Goal: Register for event/course

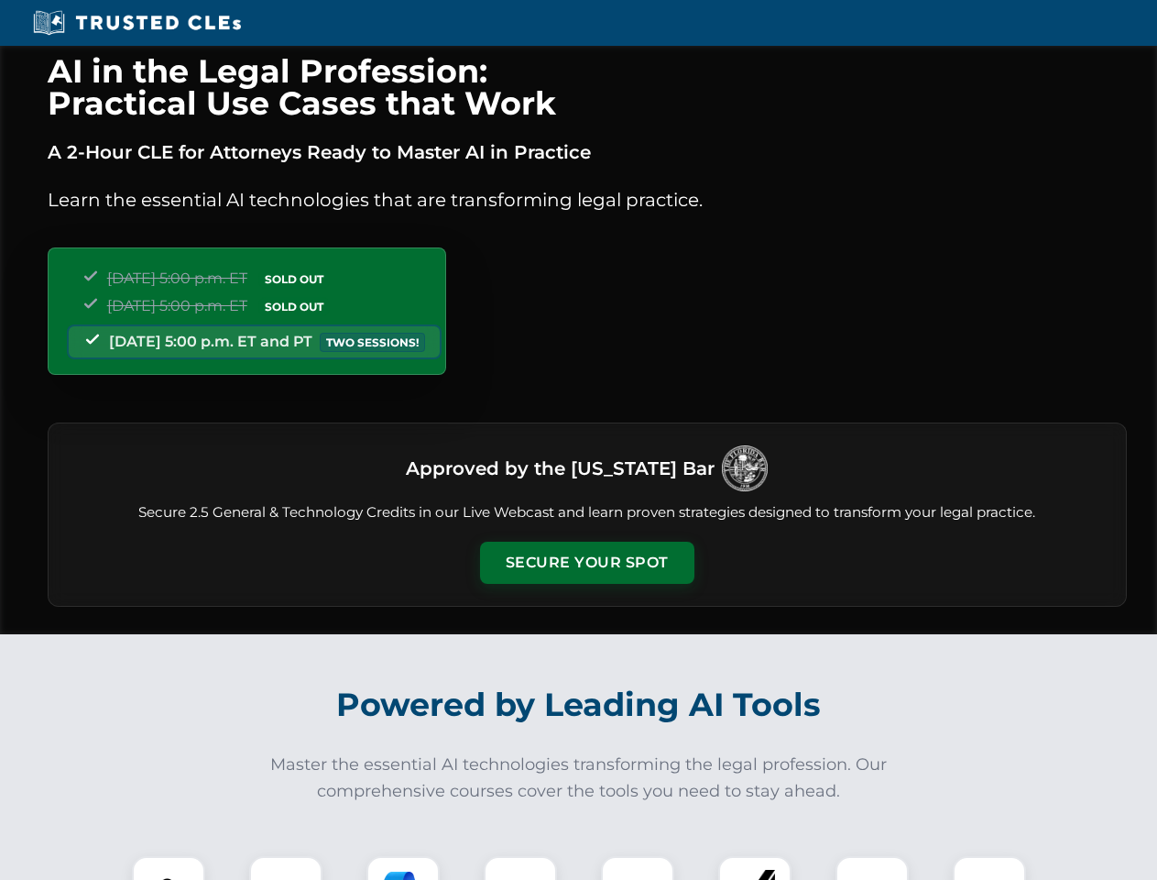
click at [586, 563] on button "Secure Your Spot" at bounding box center [587, 563] width 214 height 42
click at [169, 868] on img at bounding box center [168, 892] width 53 height 53
click at [286, 868] on div at bounding box center [285, 892] width 73 height 73
click at [403, 868] on div at bounding box center [403, 892] width 73 height 73
